Goal: Task Accomplishment & Management: Manage account settings

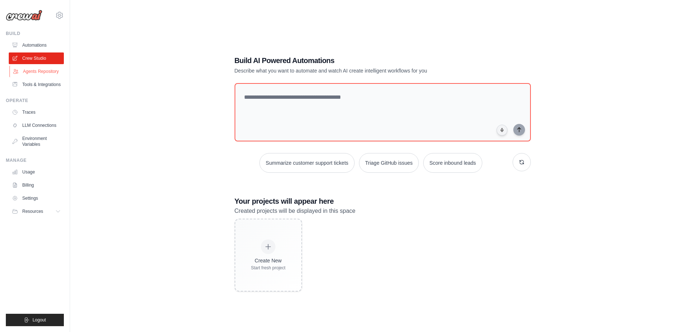
click at [42, 70] on link "Agents Repository" at bounding box center [36, 72] width 55 height 12
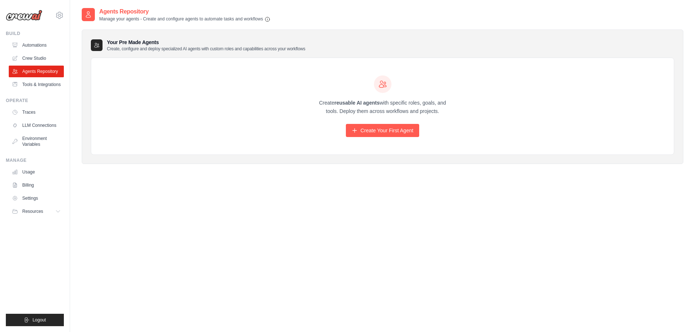
click at [113, 44] on h3 "Your Pre Made Agents Create, configure and deploy specialized AI agents with cu…" at bounding box center [206, 45] width 199 height 13
click at [372, 126] on link "Create Your First Agent" at bounding box center [382, 130] width 73 height 13
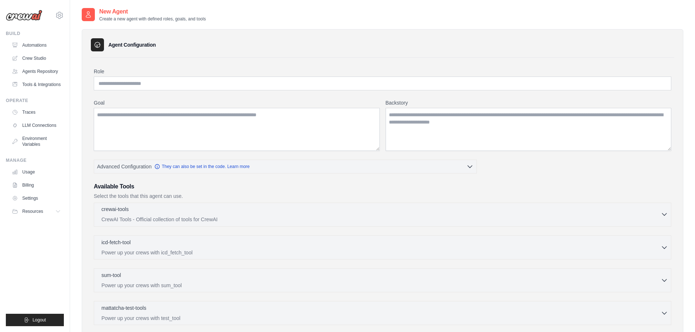
click at [280, 211] on div "crewai-tools 0 selected" at bounding box center [381, 210] width 560 height 9
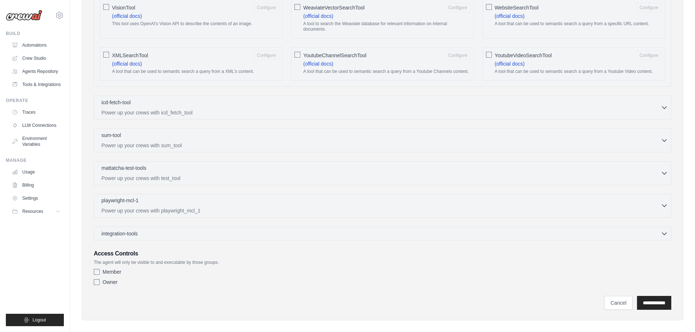
scroll to position [1206, 0]
click at [647, 295] on input "**********" at bounding box center [654, 302] width 34 height 14
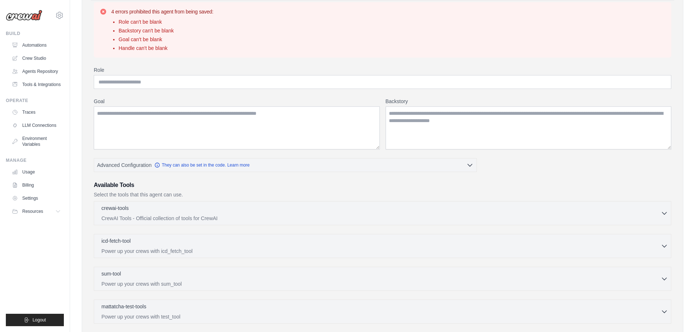
scroll to position [0, 0]
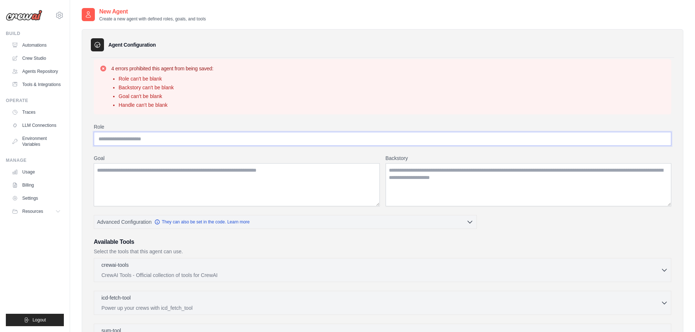
click at [188, 142] on input "Role" at bounding box center [383, 139] width 578 height 14
click at [220, 181] on textarea "Goal" at bounding box center [237, 185] width 286 height 43
click at [438, 185] on textarea "Backstory" at bounding box center [529, 185] width 286 height 43
click at [32, 86] on link "Tools & Integrations" at bounding box center [36, 85] width 55 height 12
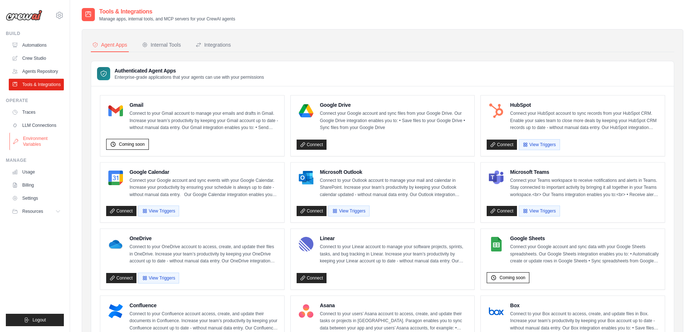
click at [34, 141] on link "Environment Variables" at bounding box center [36, 142] width 55 height 18
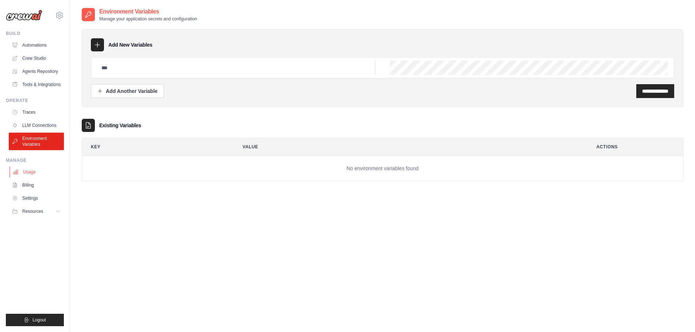
click at [26, 169] on link "Usage" at bounding box center [36, 172] width 55 height 12
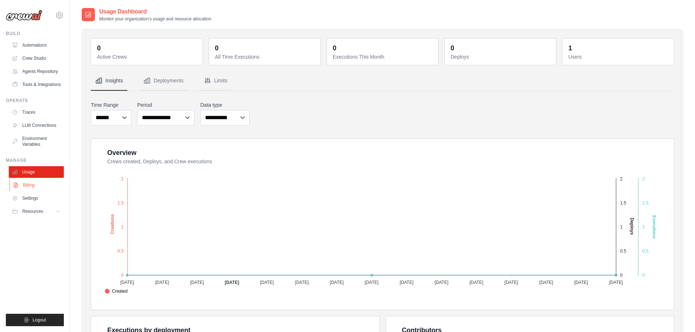
click at [36, 187] on link "Billing" at bounding box center [36, 186] width 55 height 12
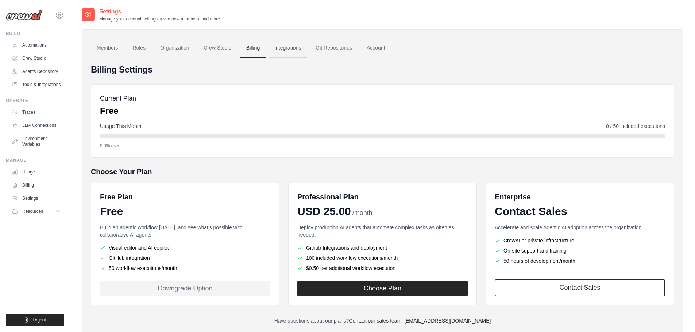
click at [297, 58] on div "Billing Settings Current Plan Free Usage This Month 0 / 50 included executions …" at bounding box center [383, 191] width 584 height 267
click at [288, 52] on link "Integrations" at bounding box center [288, 48] width 38 height 20
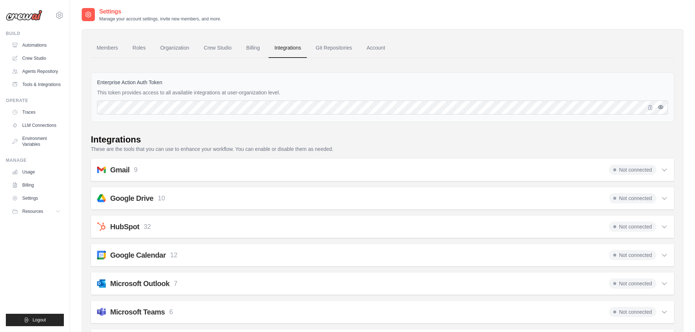
click at [658, 109] on icon "button" at bounding box center [661, 107] width 6 height 6
click at [32, 43] on link "Automations" at bounding box center [36, 45] width 55 height 12
click at [36, 59] on link "Crew Studio" at bounding box center [36, 59] width 55 height 12
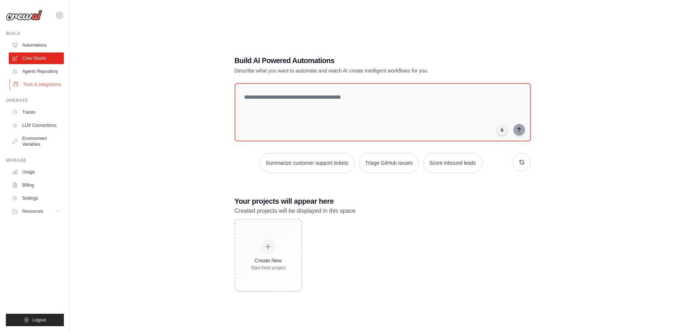
click at [36, 85] on link "Tools & Integrations" at bounding box center [36, 85] width 55 height 12
click at [31, 113] on link "Traces" at bounding box center [36, 113] width 55 height 12
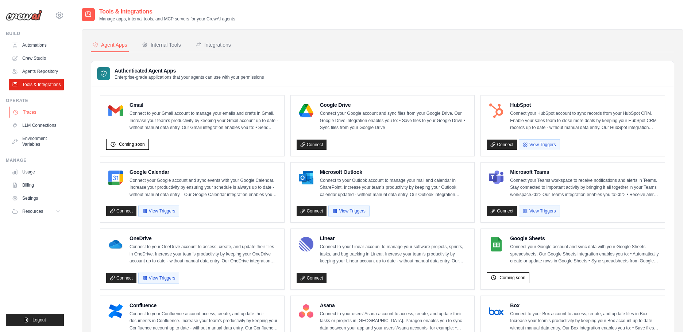
click at [28, 113] on link "Traces" at bounding box center [36, 113] width 55 height 12
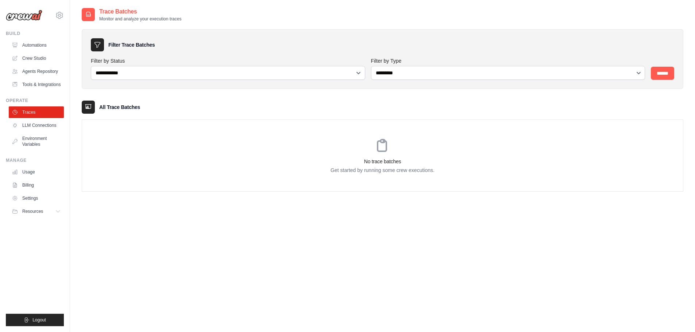
click at [538, 167] on p "Get started by running some crew executions." at bounding box center [382, 170] width 601 height 7
